Goal: Find specific page/section

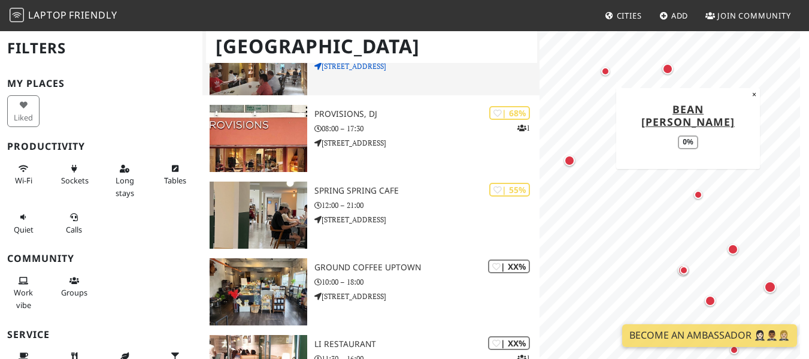
scroll to position [236, 0]
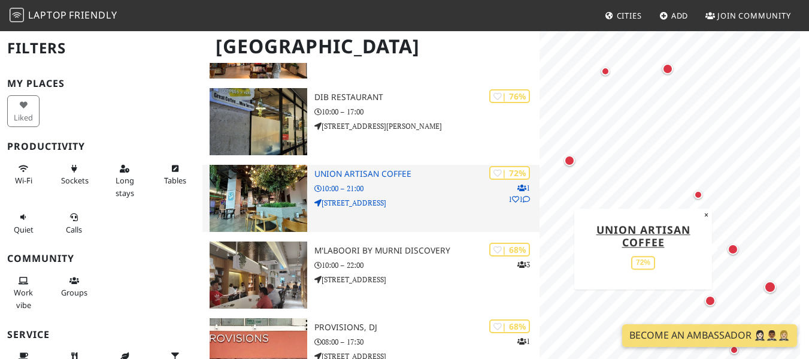
click at [384, 175] on h3 "Union Artisan Coffee" at bounding box center [426, 174] width 225 height 10
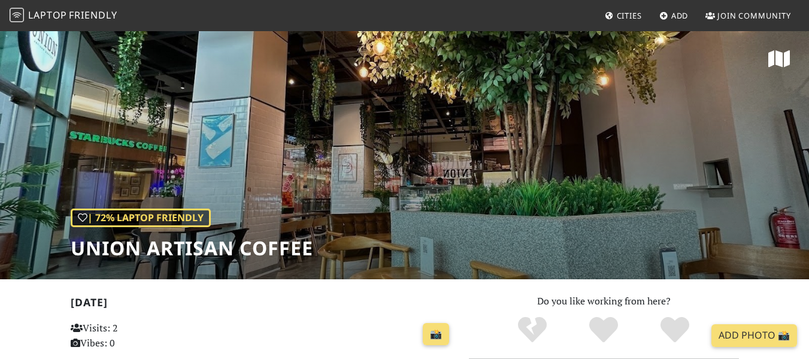
click at [617, 158] on div "| 72% Laptop Friendly Union Artisan Coffee" at bounding box center [404, 154] width 809 height 249
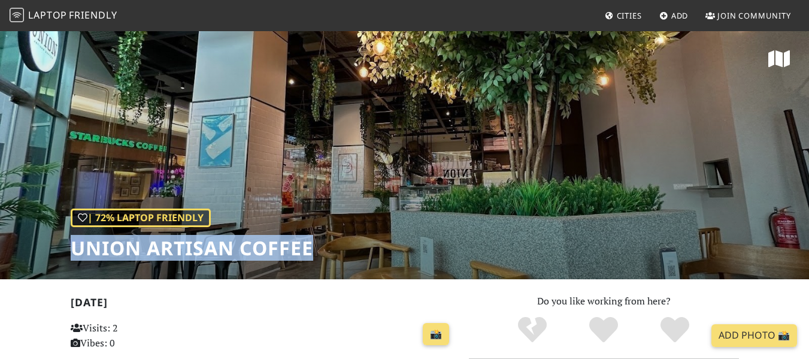
drag, startPoint x: 72, startPoint y: 247, endPoint x: 314, endPoint y: 252, distance: 242.6
click at [316, 253] on div "| 72% Laptop Friendly Union Artisan Coffee" at bounding box center [404, 154] width 809 height 249
copy h1 "Union Artisan Coffee"
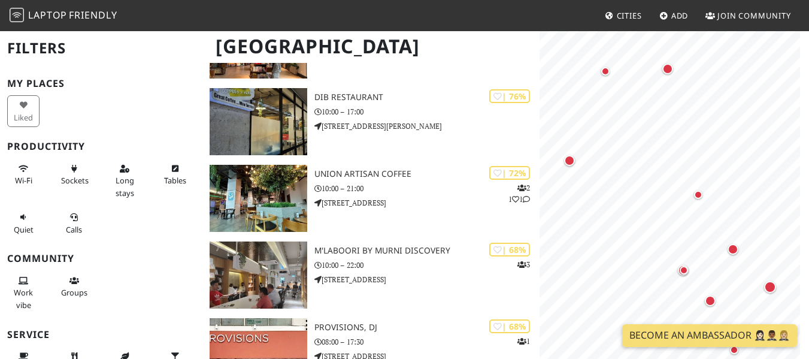
scroll to position [116, 0]
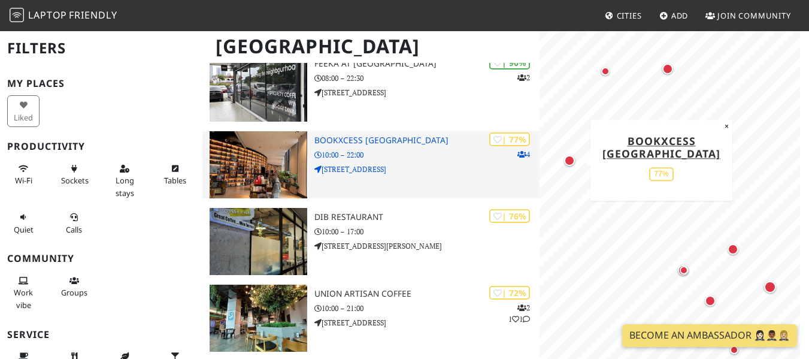
click at [259, 161] on img at bounding box center [259, 164] width 98 height 67
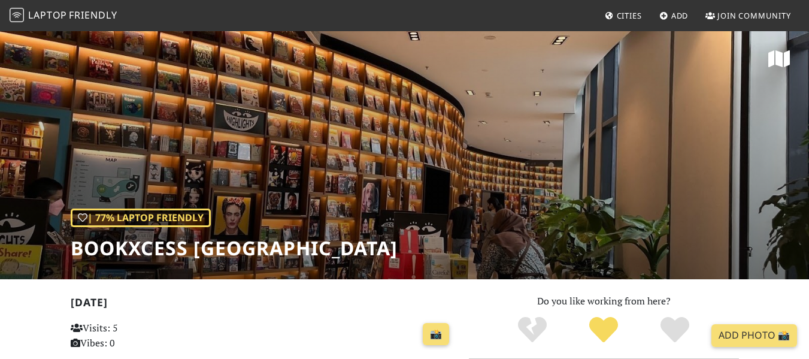
click at [28, 12] on span "Laptop Friendly" at bounding box center [64, 14] width 108 height 13
